Goal: Navigation & Orientation: Find specific page/section

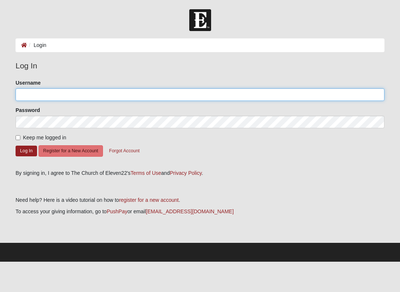
click at [41, 97] on input "Username" at bounding box center [200, 94] width 368 height 13
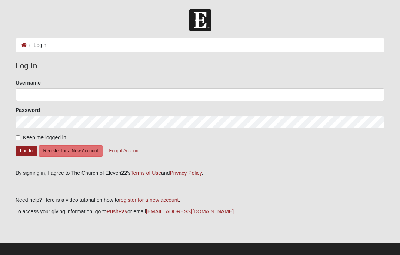
scroll to position [6, 0]
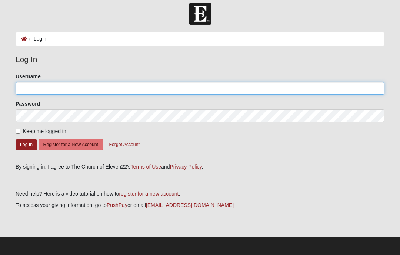
type input "[EMAIL_ADDRESS][DOMAIN_NAME]"
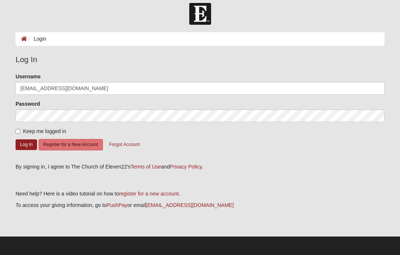
click at [16, 134] on input "Keep me logged in" at bounding box center [18, 131] width 5 height 5
checkbox input "true"
click at [30, 146] on button "Log In" at bounding box center [26, 144] width 21 height 11
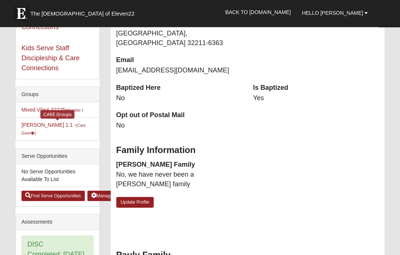
scroll to position [146, 0]
click at [52, 127] on link "[PERSON_NAME] 1:1 - (Care Giver )" at bounding box center [53, 129] width 64 height 14
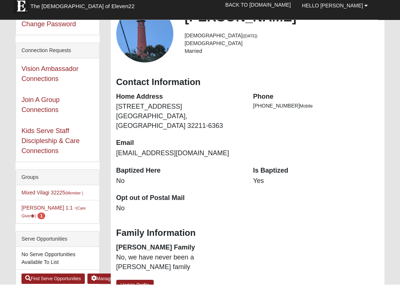
scroll to position [94, 0]
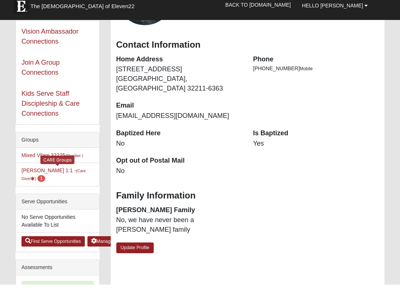
click at [54, 175] on link "Ann-Marie Pauly 1:1 - (Care Giver ) 1" at bounding box center [53, 182] width 64 height 14
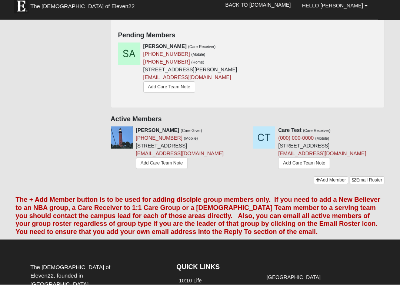
scroll to position [123, 0]
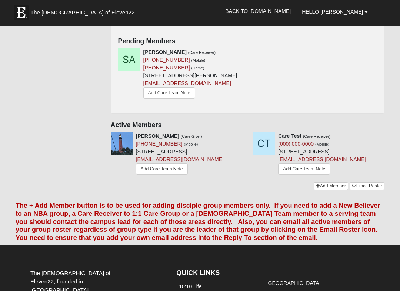
click at [17, 6] on img at bounding box center [21, 13] width 15 height 15
